Goal: Information Seeking & Learning: Find specific fact

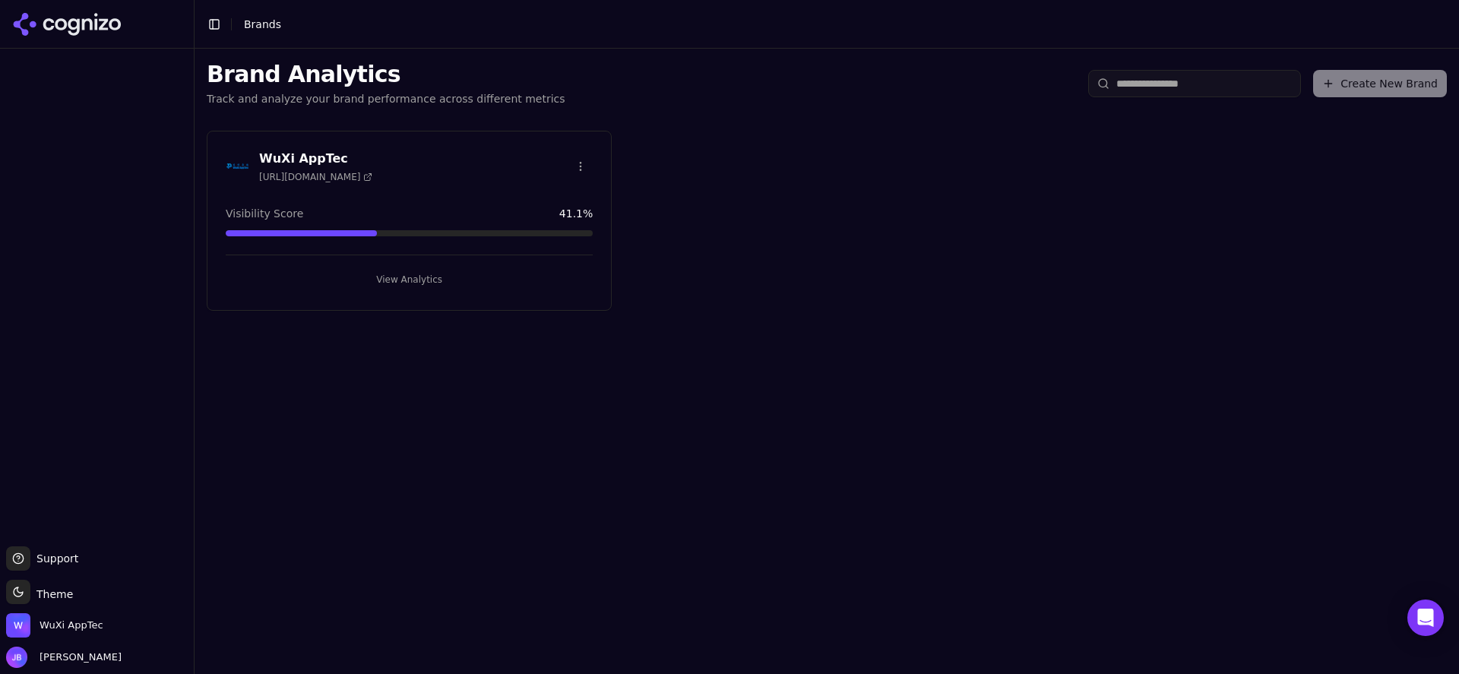
click at [381, 288] on button "View Analytics" at bounding box center [409, 279] width 367 height 24
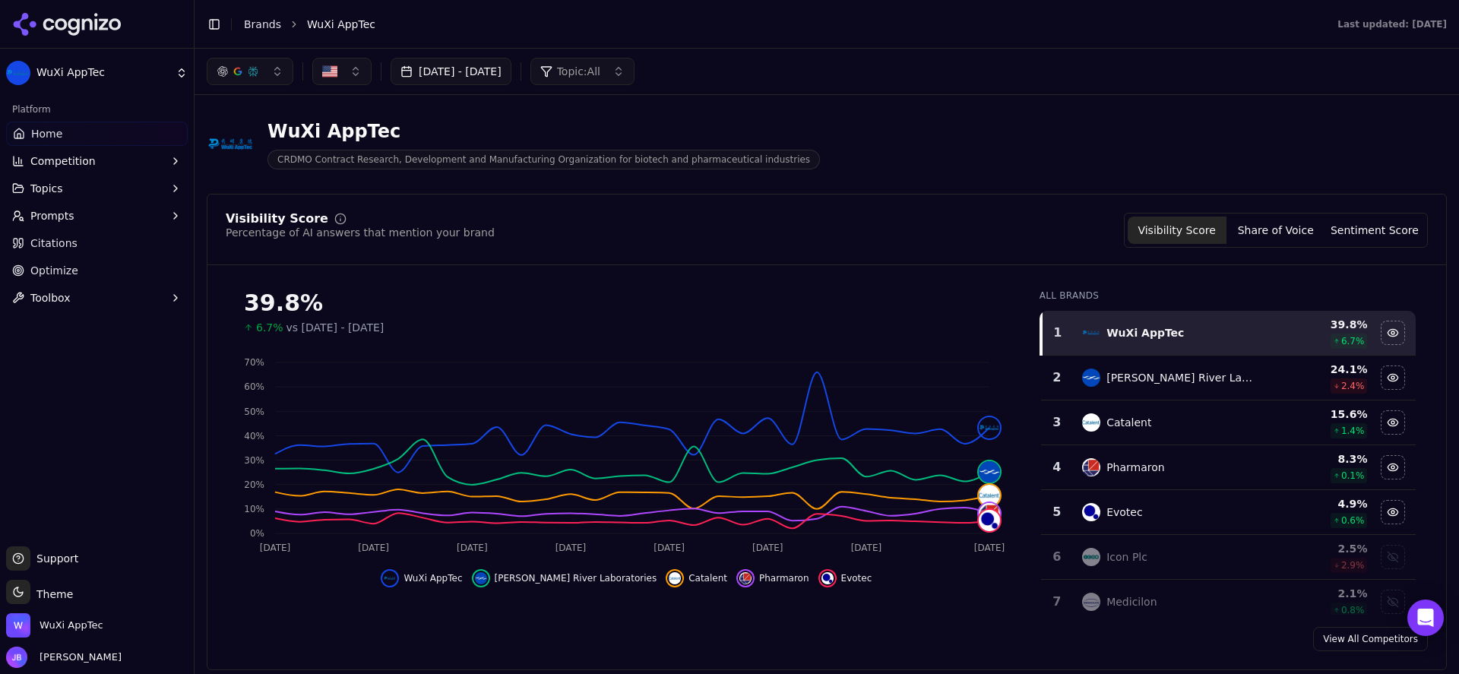
click at [97, 243] on link "Citations" at bounding box center [97, 243] width 182 height 24
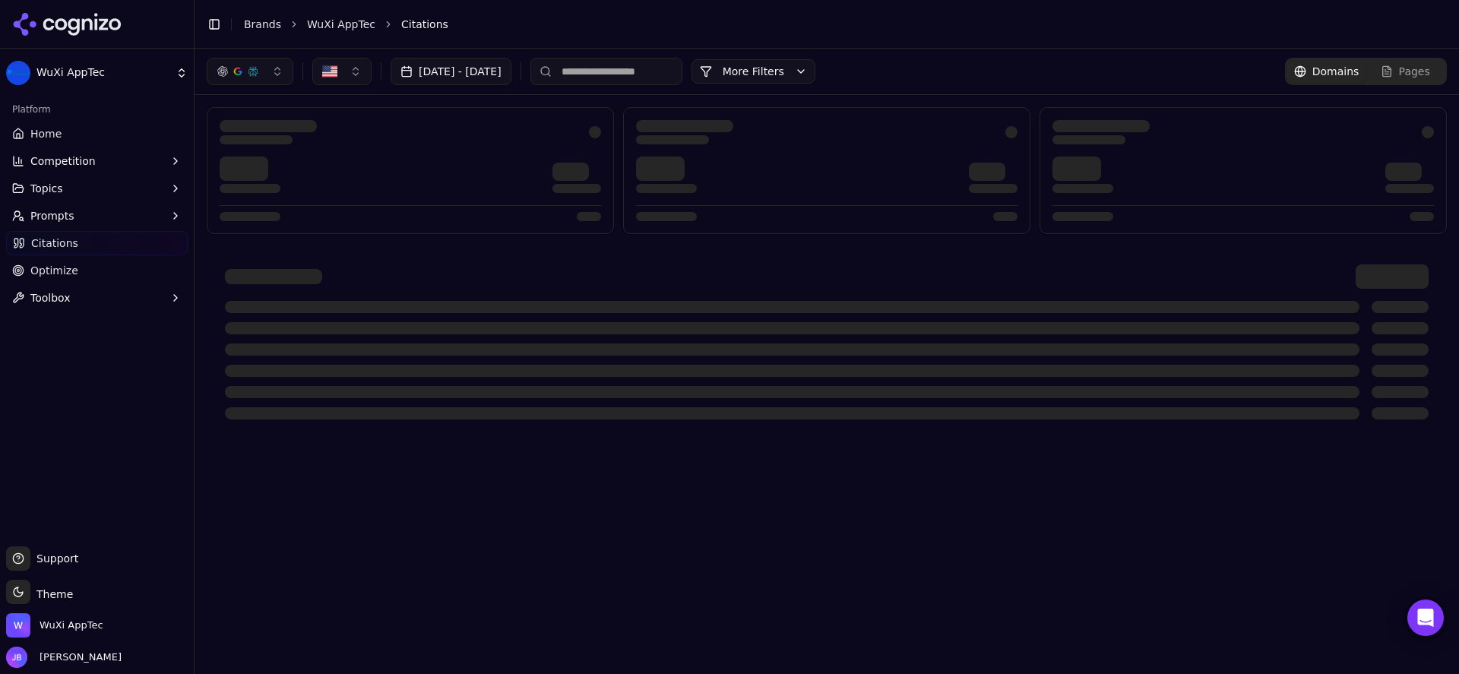
click at [674, 72] on input at bounding box center [606, 71] width 152 height 27
type input "********"
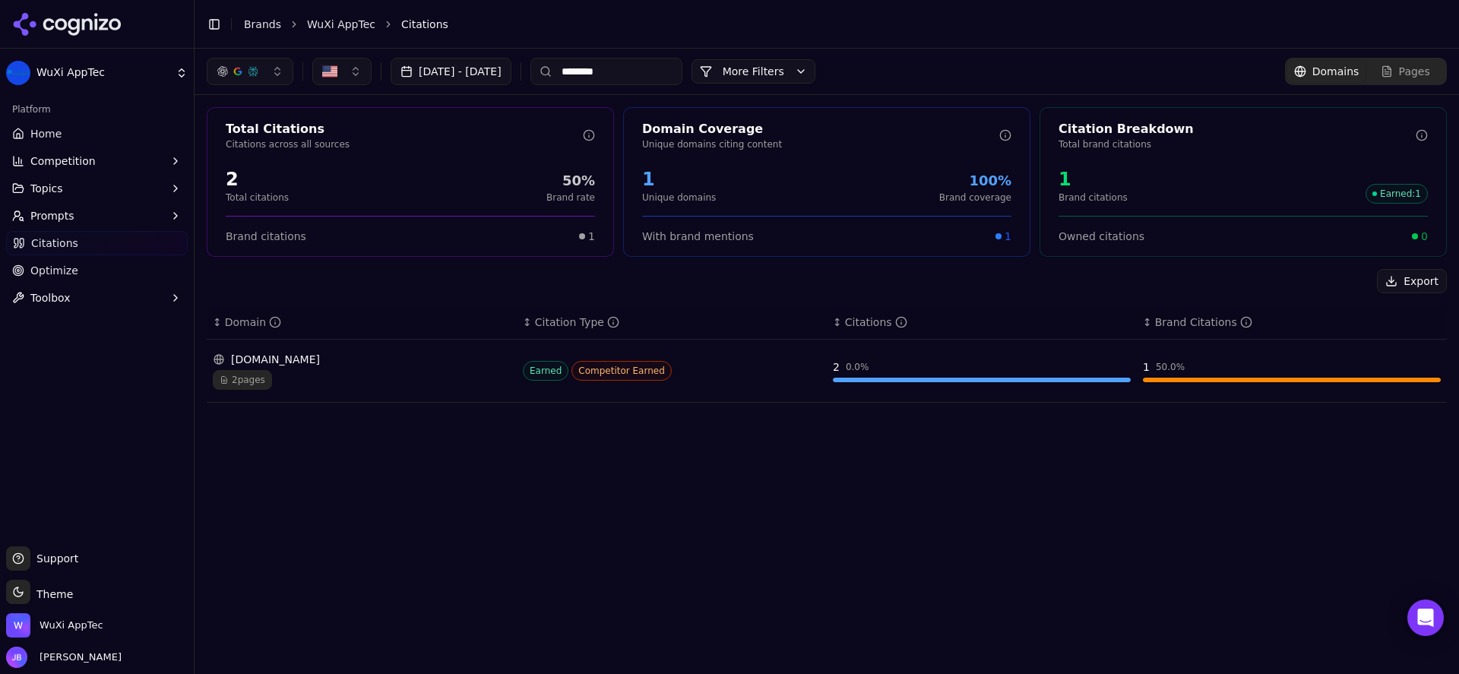
click at [712, 382] on td "Earned Competitor Earned" at bounding box center [672, 371] width 310 height 63
click at [450, 370] on div "2 pages" at bounding box center [362, 380] width 298 height 20
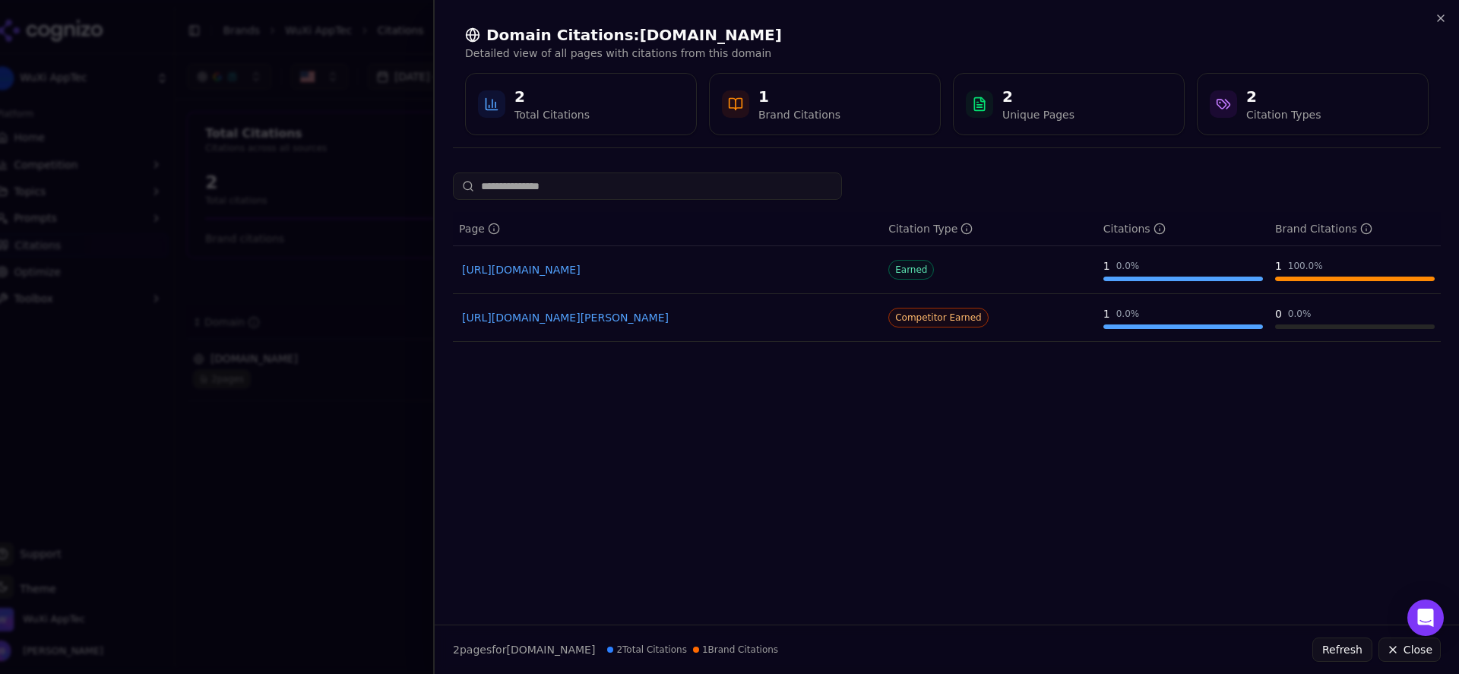
drag, startPoint x: 665, startPoint y: 266, endPoint x: 673, endPoint y: 301, distance: 35.9
click at [665, 267] on link "[URL][DOMAIN_NAME]" at bounding box center [667, 269] width 411 height 15
click at [675, 317] on link "[URL][DOMAIN_NAME][PERSON_NAME]" at bounding box center [667, 317] width 411 height 15
